Goal: Navigation & Orientation: Find specific page/section

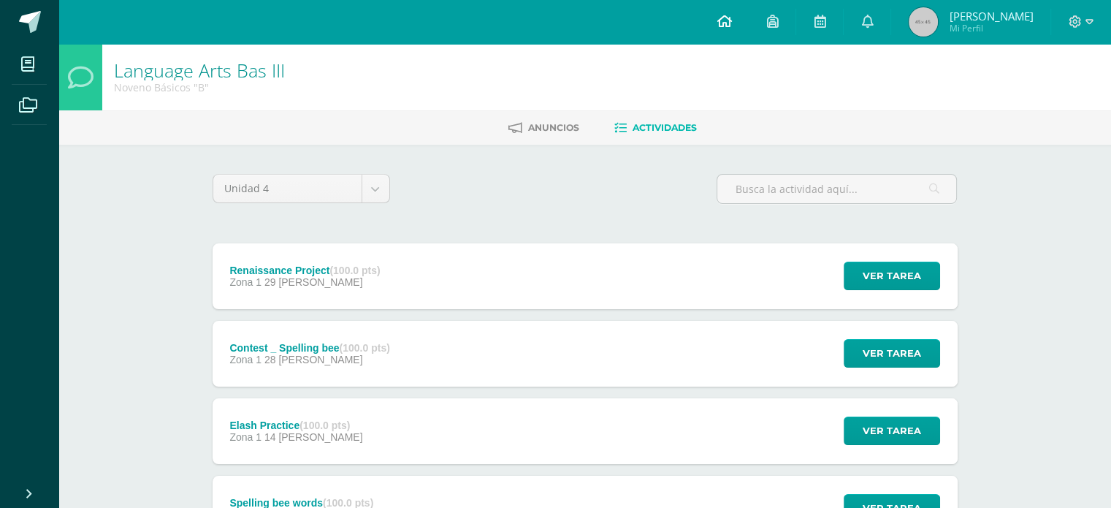
click at [731, 26] on icon at bounding box center [724, 21] width 15 height 13
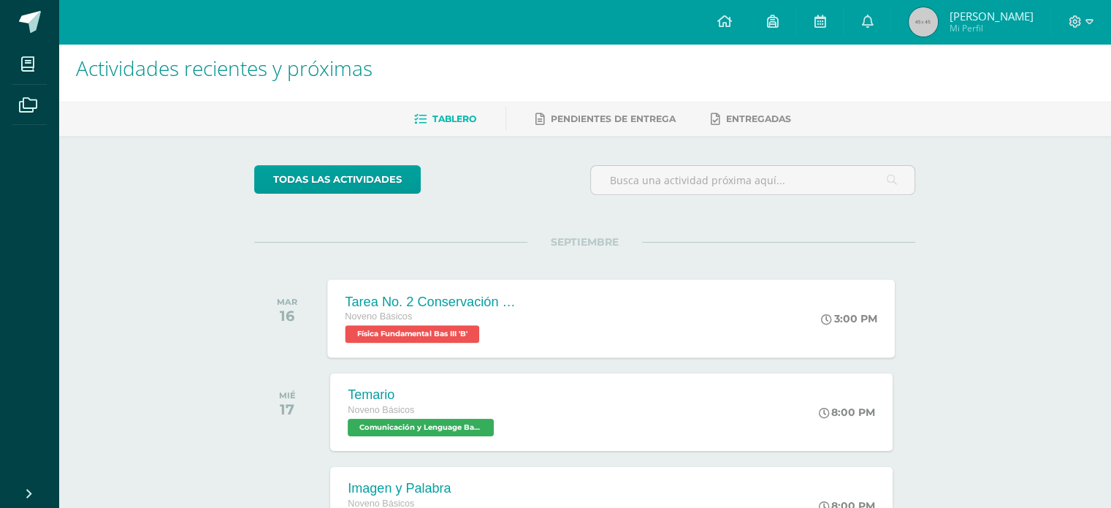
scroll to position [2, 0]
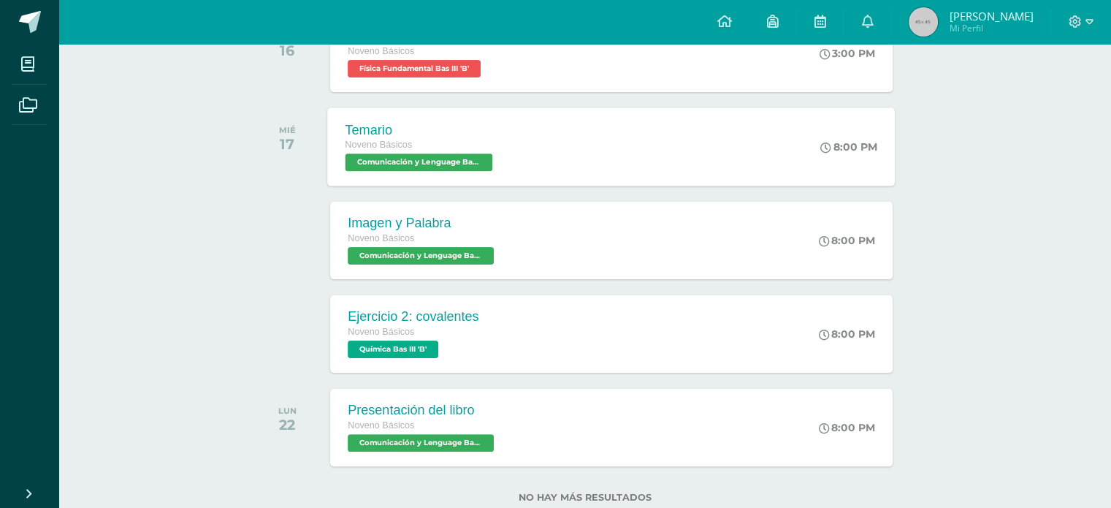
scroll to position [315, 0]
